Goal: Task Accomplishment & Management: Manage account settings

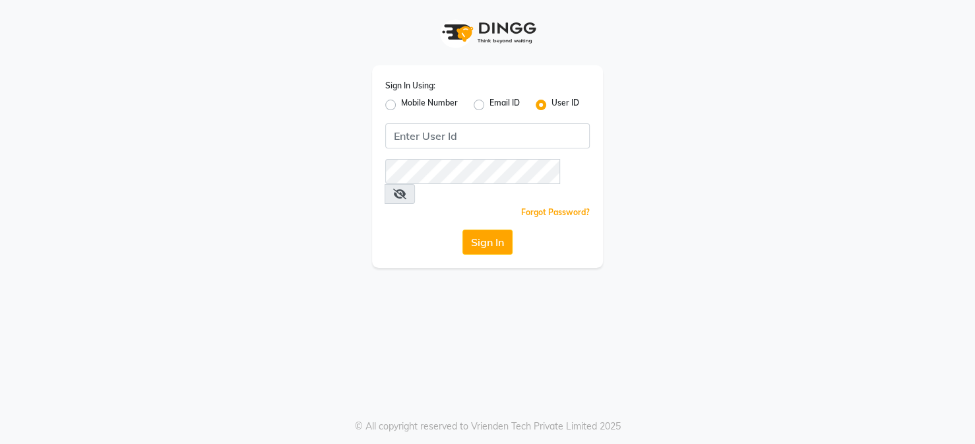
click at [401, 104] on label "Mobile Number" at bounding box center [429, 105] width 57 height 16
click at [401, 104] on input "Mobile Number" at bounding box center [405, 101] width 9 height 9
radio input "true"
radio input "false"
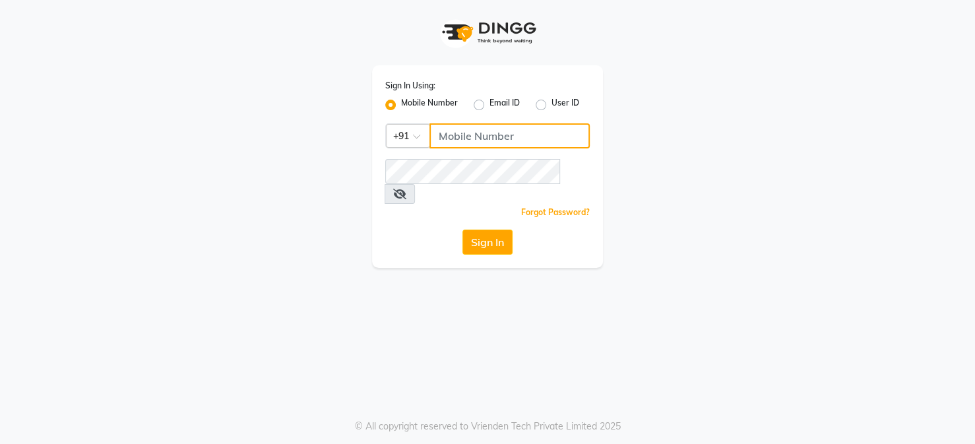
click at [453, 131] on input "Username" at bounding box center [510, 135] width 160 height 25
type input "9829026107"
click at [490, 230] on button "Sign In" at bounding box center [488, 242] width 50 height 25
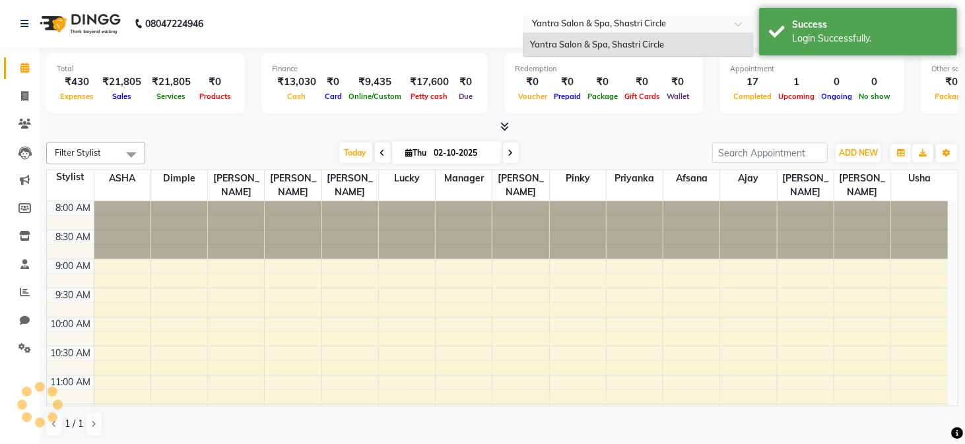
click at [684, 28] on input "text" at bounding box center [624, 24] width 191 height 13
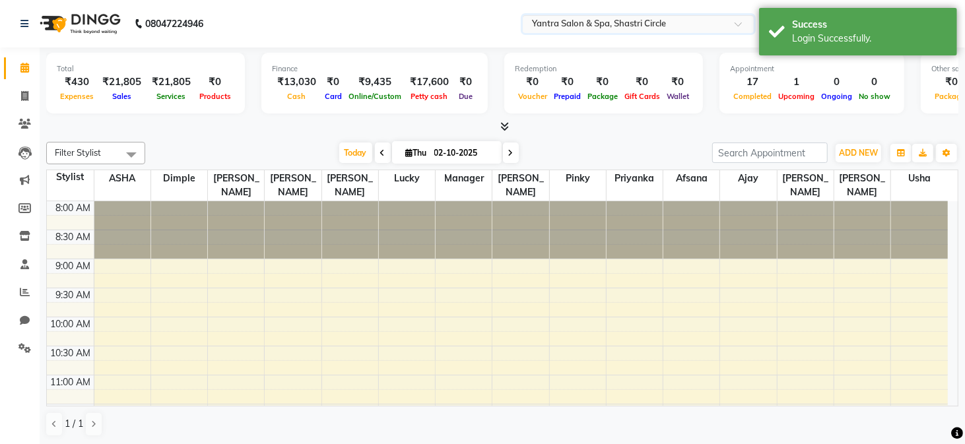
drag, startPoint x: 903, startPoint y: 234, endPoint x: 913, endPoint y: 203, distance: 32.6
click at [903, 234] on div at bounding box center [919, 229] width 57 height 57
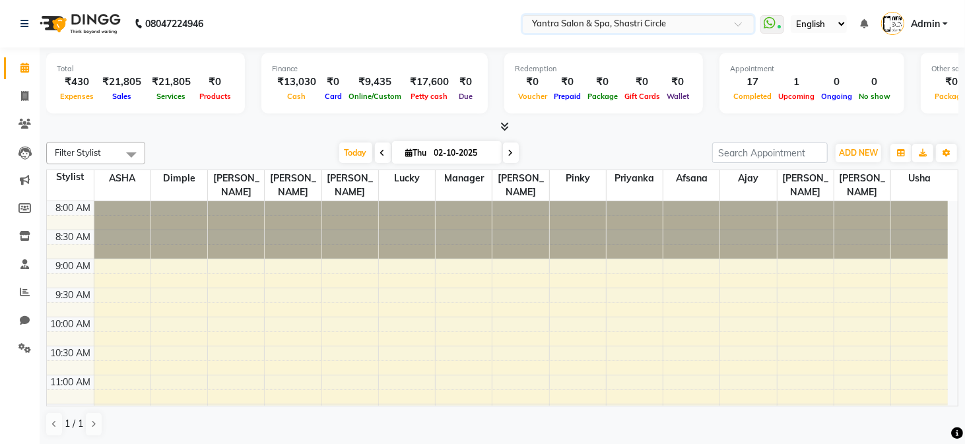
click at [934, 23] on span "Admin" at bounding box center [925, 24] width 29 height 14
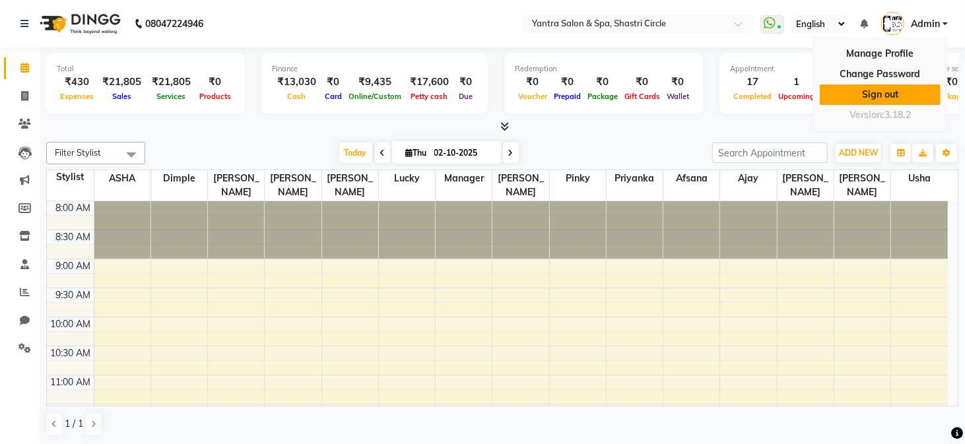
click at [888, 92] on link "Sign out" at bounding box center [880, 94] width 121 height 20
